Goal: Task Accomplishment & Management: Manage account settings

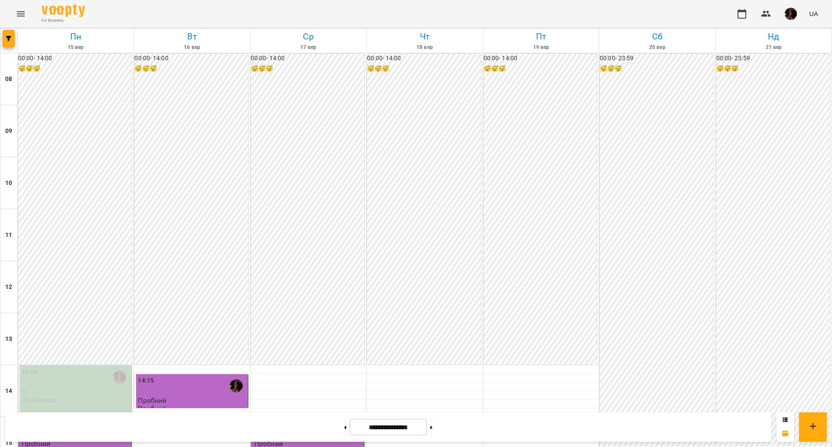
scroll to position [271, 0]
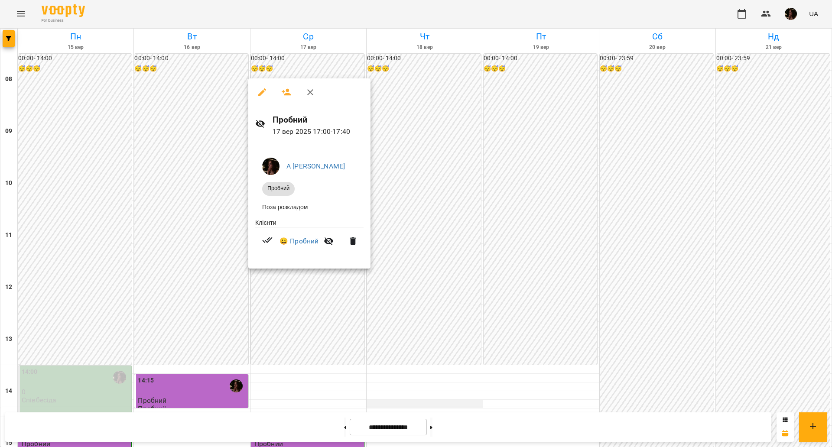
click at [432, 132] on div at bounding box center [416, 223] width 832 height 447
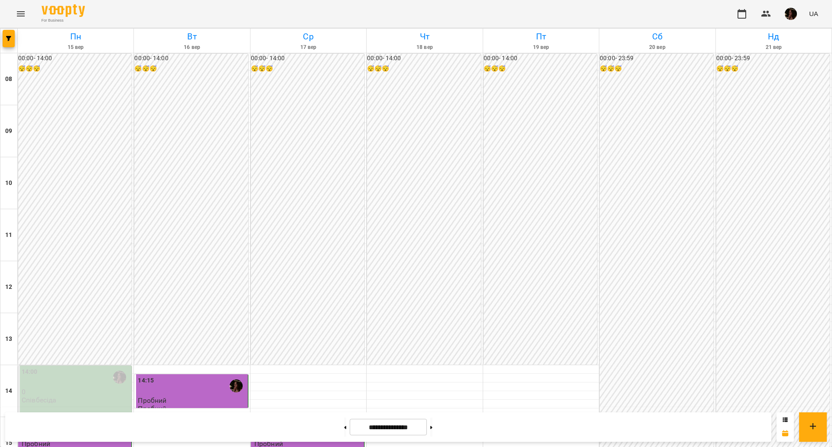
scroll to position [265, 0]
